Goal: Entertainment & Leisure: Consume media (video, audio)

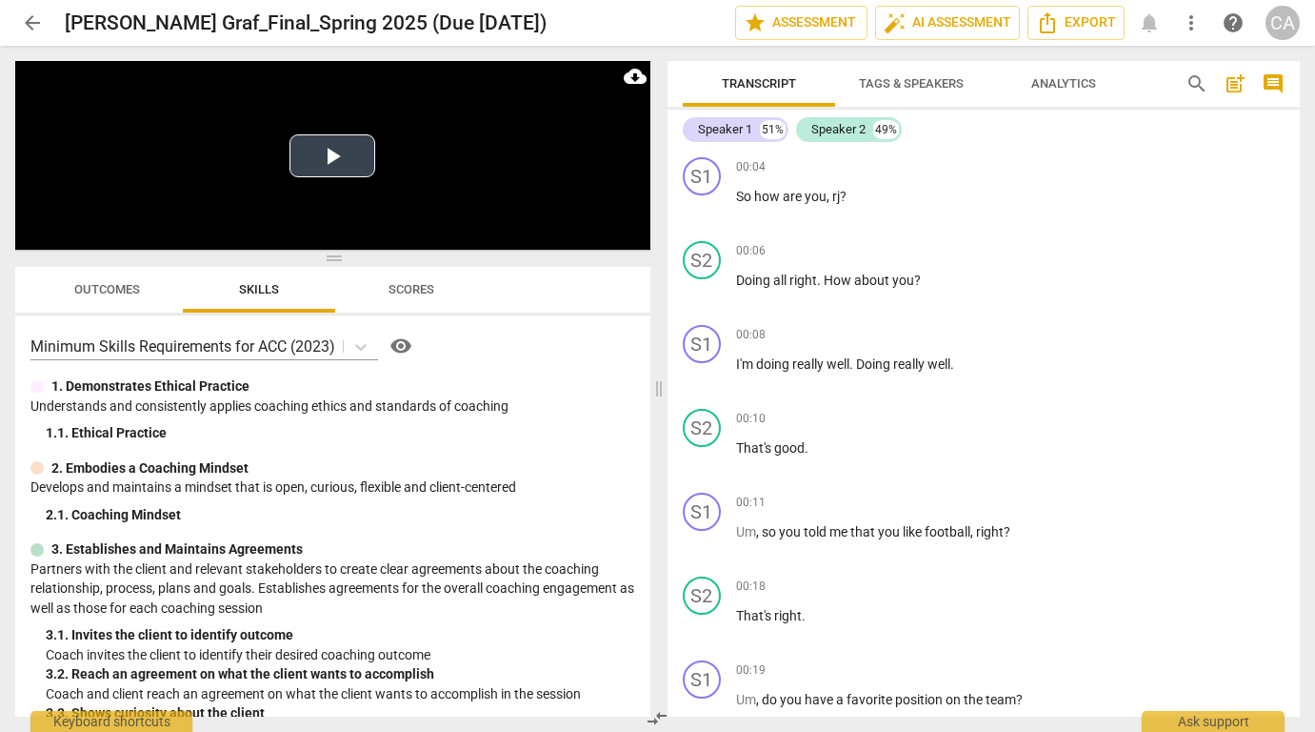
click at [341, 153] on button "Play Video" at bounding box center [333, 155] width 86 height 43
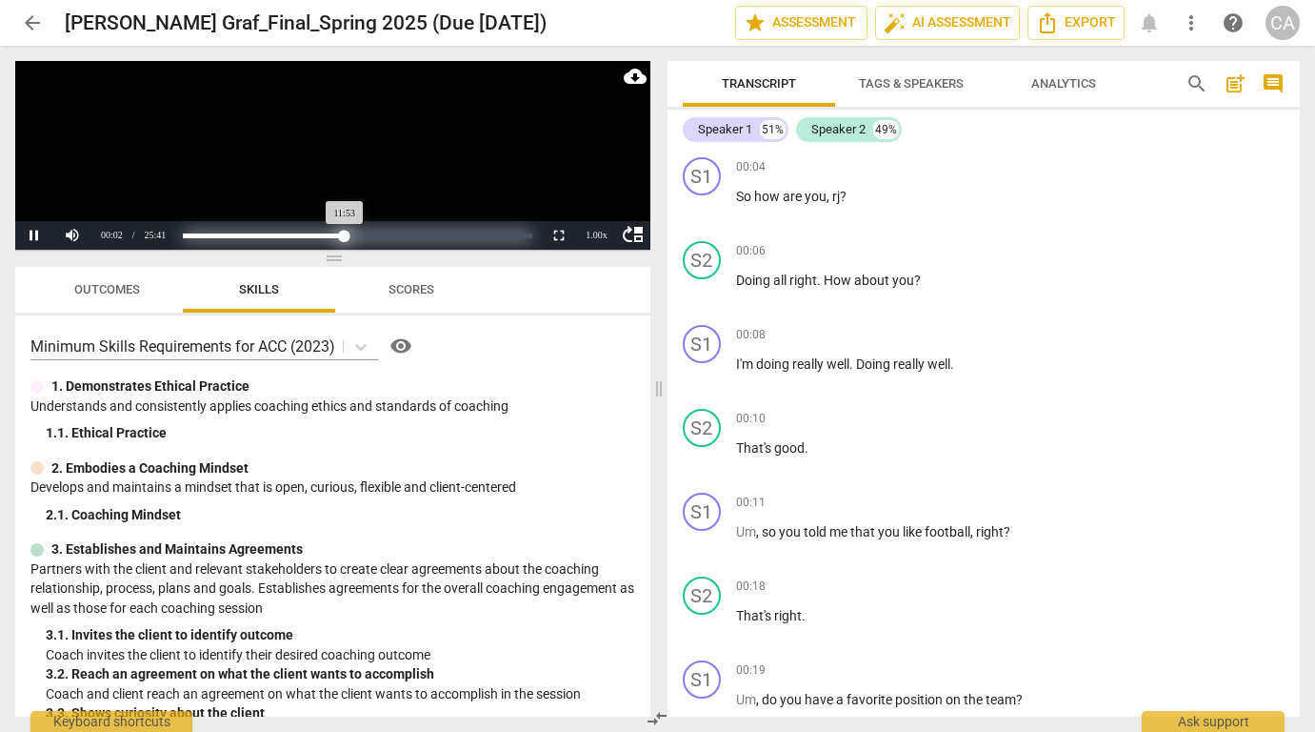
click at [345, 234] on div "Loaded : 0% Progress : 46.32%" at bounding box center [358, 235] width 350 height 5
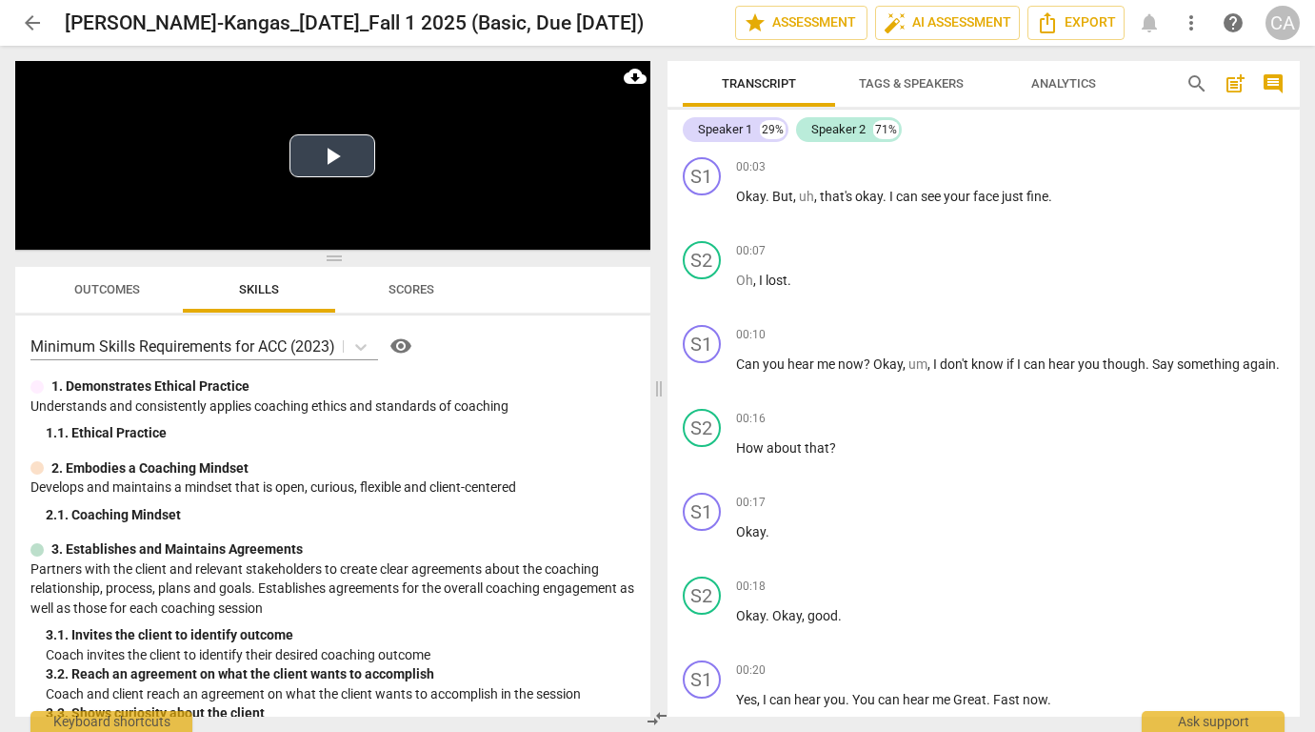
click at [331, 158] on button "Play Video" at bounding box center [333, 155] width 86 height 43
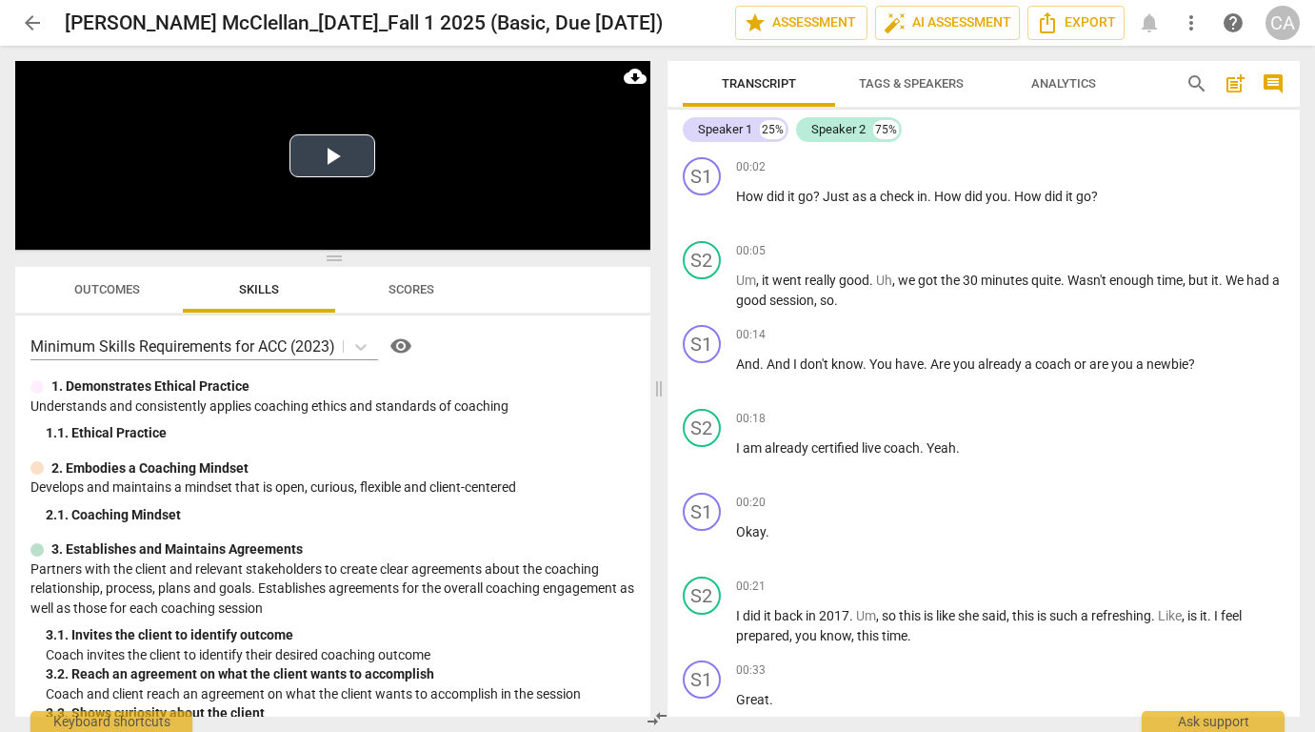
click at [332, 157] on button "Play Video" at bounding box center [333, 155] width 86 height 43
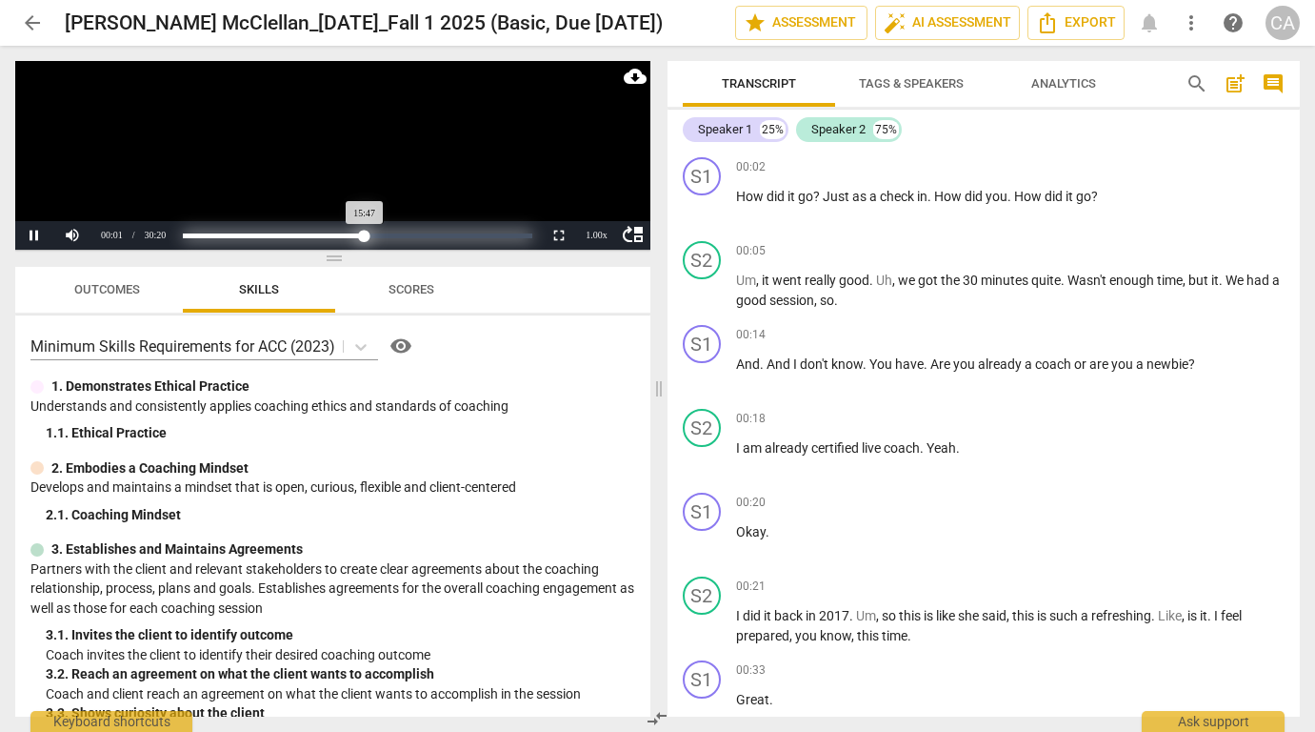
click at [365, 233] on div "Loaded : 0% Progress : 52.04%" at bounding box center [358, 235] width 350 height 5
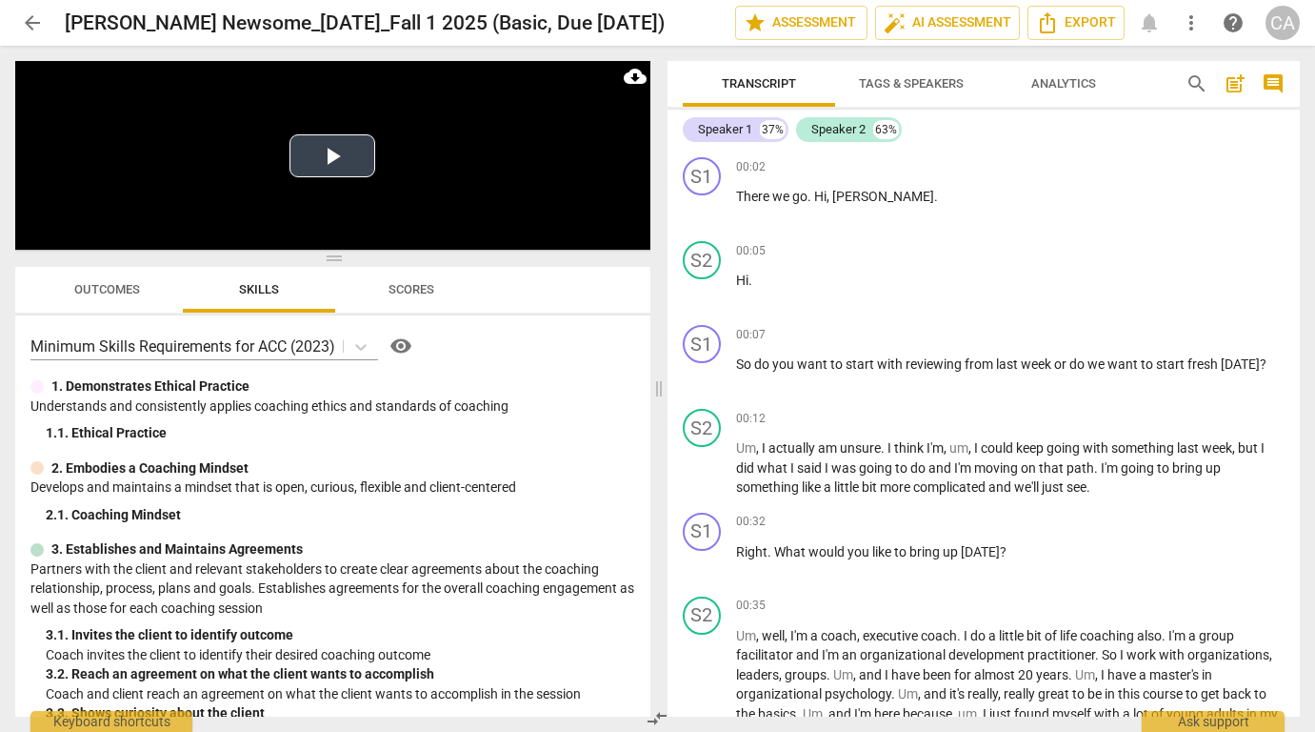
click at [320, 159] on button "Play Video" at bounding box center [333, 155] width 86 height 43
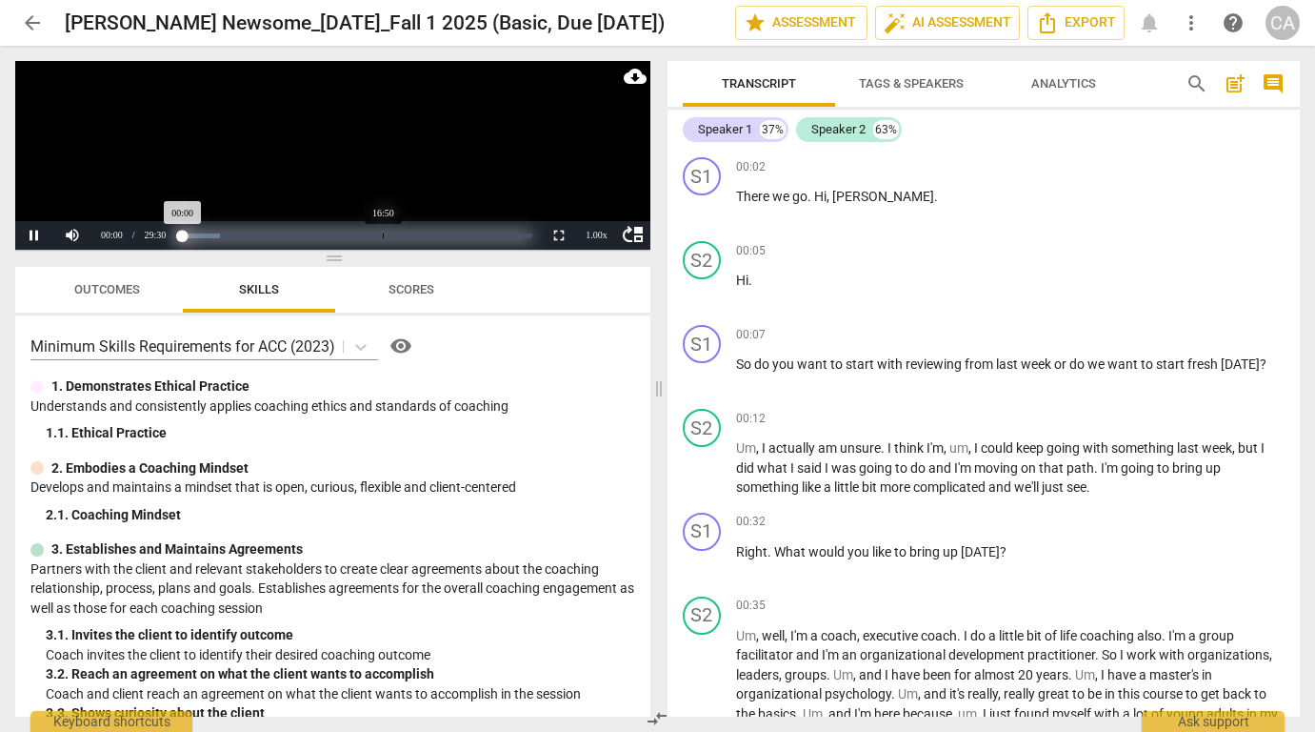
click at [383, 235] on div "Loaded : 0% Progress : 0.04%" at bounding box center [358, 235] width 350 height 5
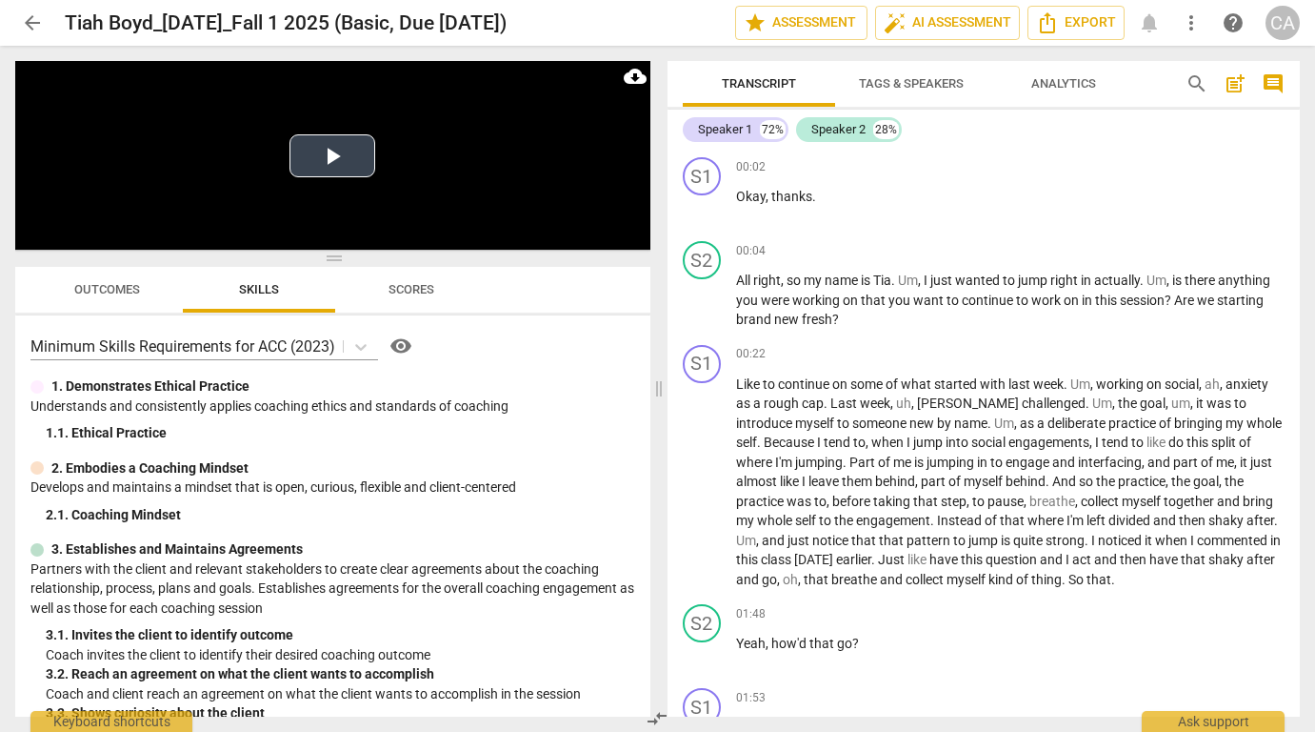
click at [333, 158] on button "Play Video" at bounding box center [333, 155] width 86 height 43
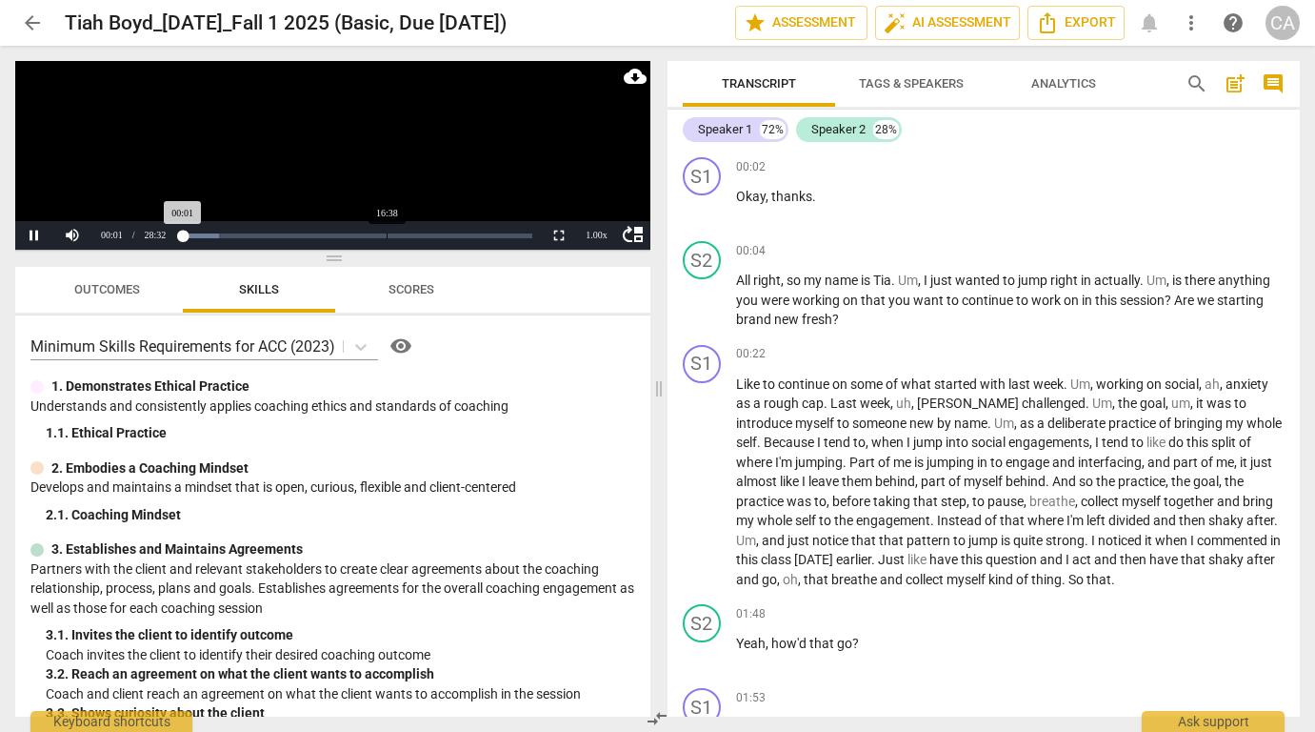
click at [387, 231] on div "Loaded : 0% Progress : 0.08%" at bounding box center [357, 235] width 364 height 29
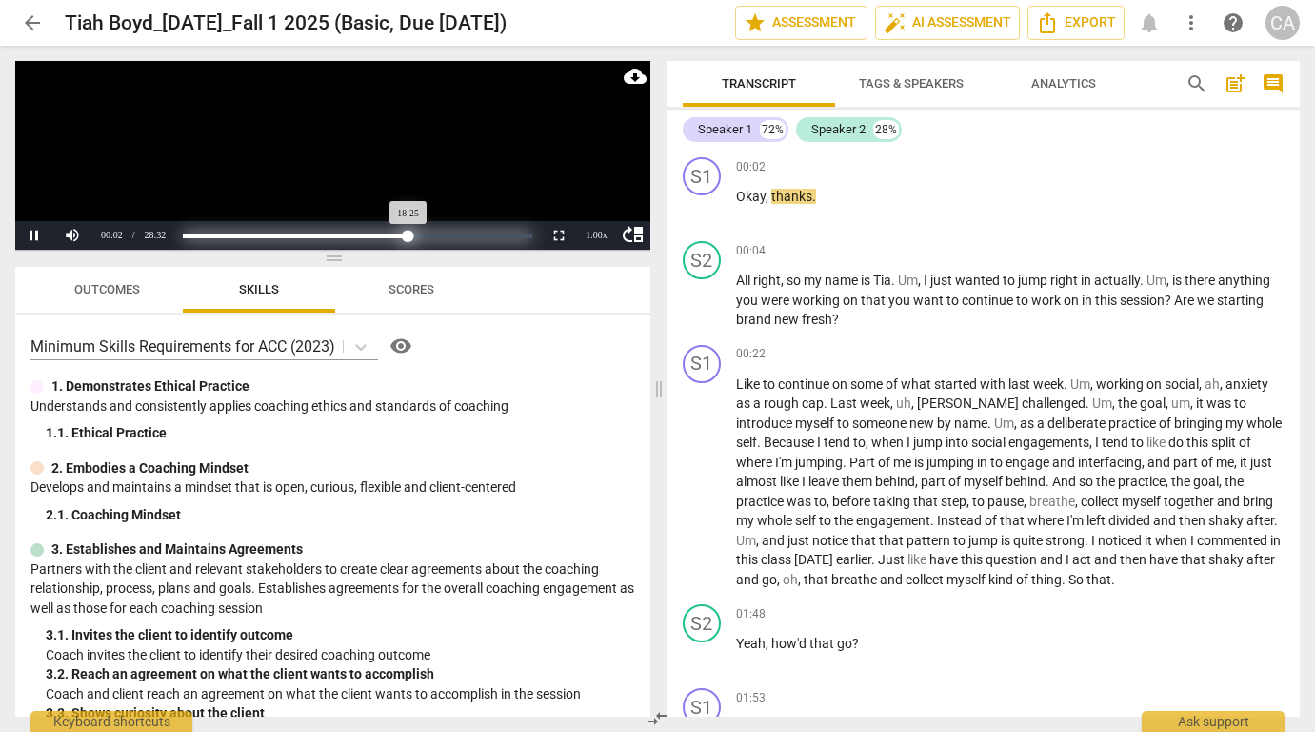
click at [409, 237] on div "Loaded : 0% Progress : 64.58%" at bounding box center [358, 235] width 350 height 5
